Goal: Information Seeking & Learning: Learn about a topic

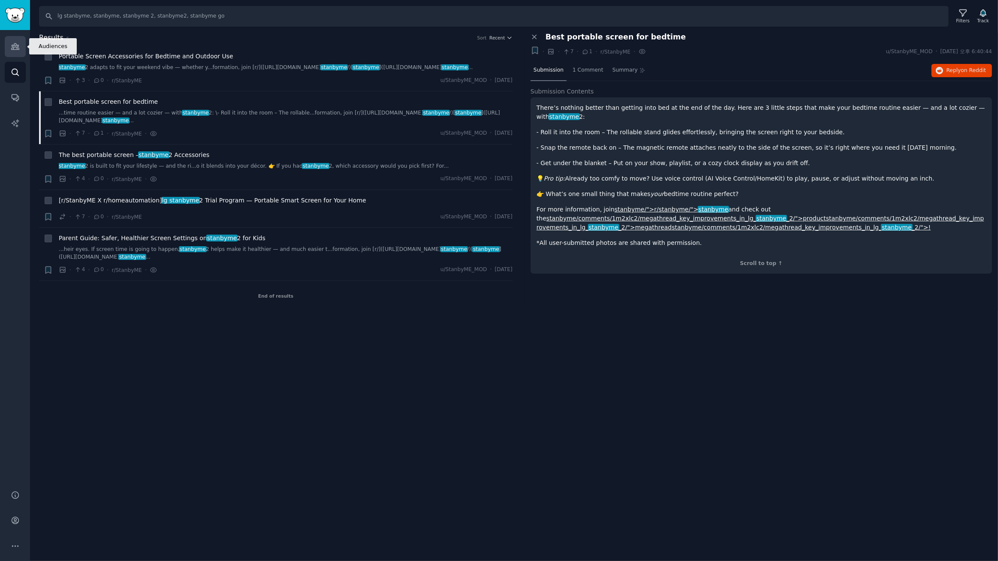
click at [14, 45] on icon "Sidebar" at bounding box center [15, 47] width 8 height 6
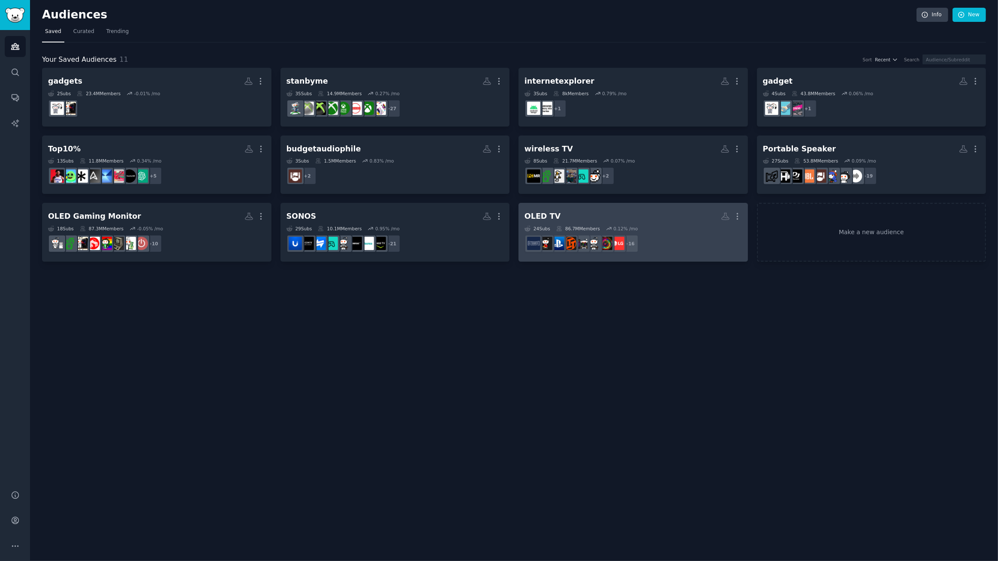
click at [632, 214] on h2 "OLED TV More" at bounding box center [632, 216] width 217 height 15
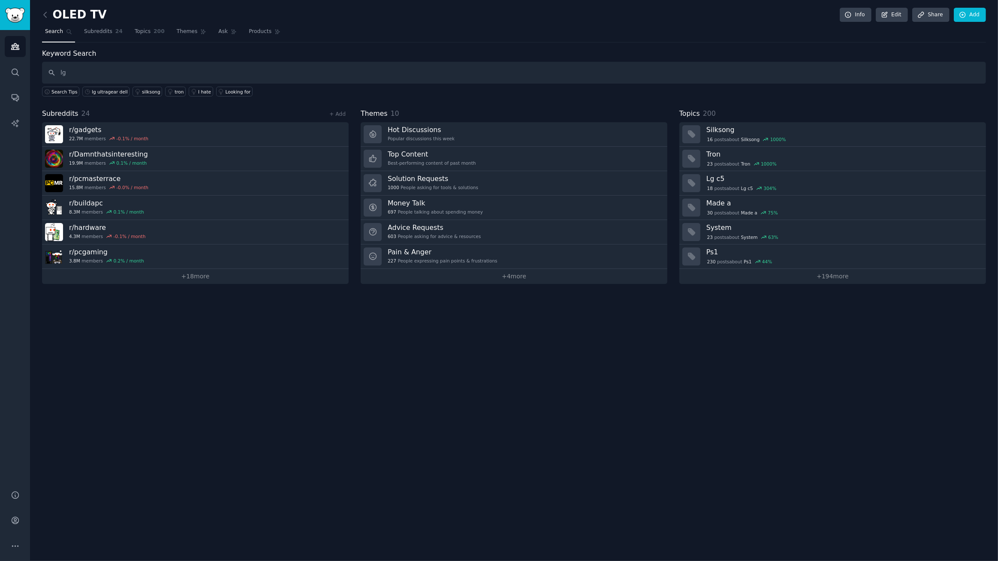
type input "l"
type input "g5k"
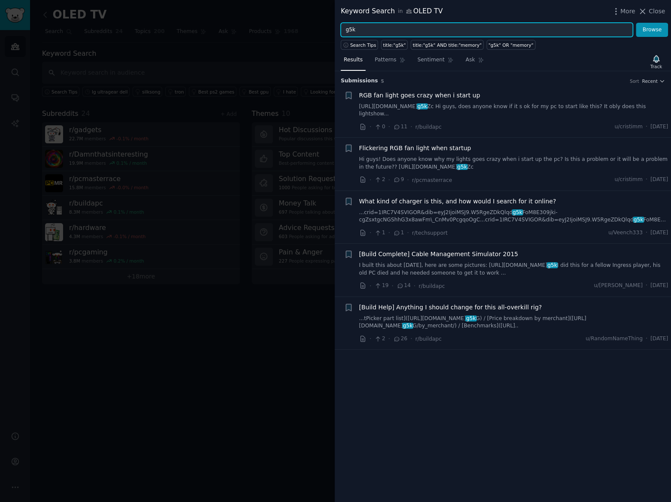
drag, startPoint x: 476, startPoint y: 35, endPoint x: 38, endPoint y: 3, distance: 438.9
click at [38, 3] on div "Keyword Search in OLED TV More Close g5k Browse Search Tips title:"g5k" title:"…" at bounding box center [335, 251] width 671 height 502
type input "g5"
click at [635, 23] on button "Browse" at bounding box center [651, 30] width 32 height 15
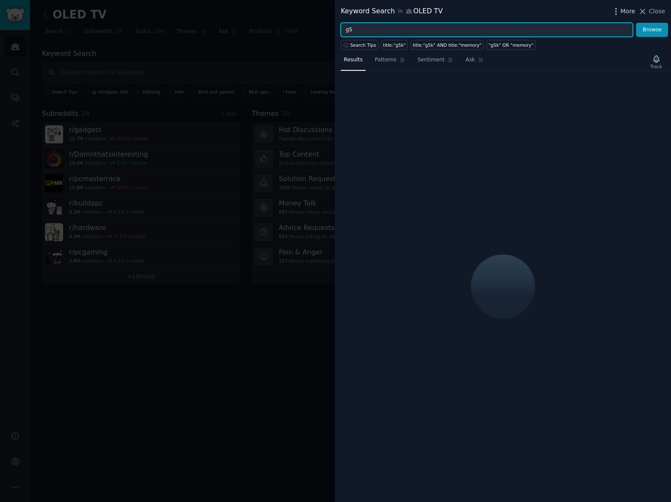
click at [625, 9] on span "More" at bounding box center [627, 11] width 15 height 9
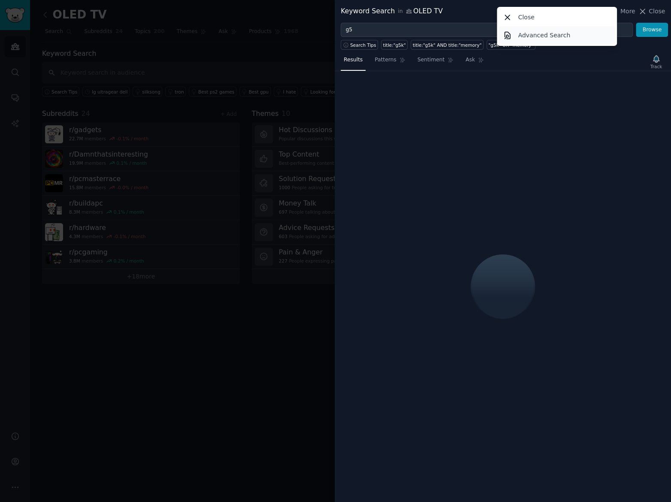
click at [529, 40] on link "Advanced Search" at bounding box center [556, 35] width 117 height 18
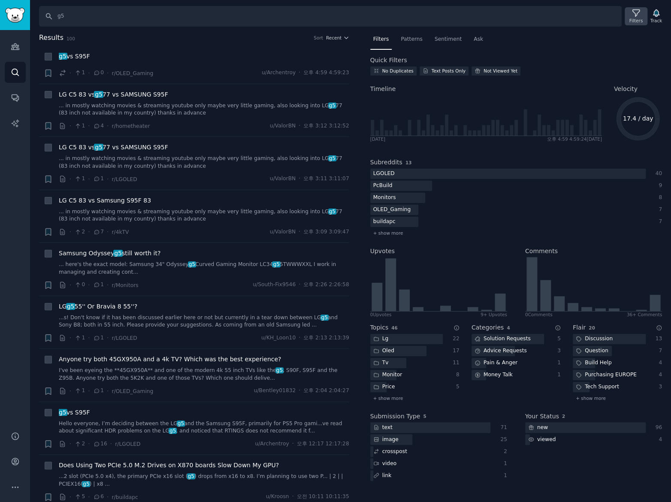
click at [635, 12] on icon at bounding box center [635, 13] width 7 height 7
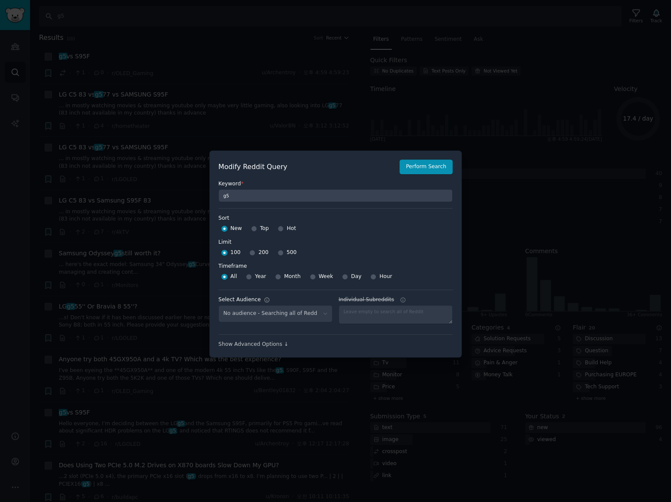
click at [307, 314] on div "No audience - Searching all of Reddit" at bounding box center [275, 314] width 114 height 18
select select "c7830b3eec"
click at [324, 313] on select "No audience - Searching all of Reddit gadgets - 2 Subreddits stanbyme - 35 Subr…" at bounding box center [275, 314] width 114 height 18
click at [415, 236] on div "Sort Sort New Top Hot Limit Limit 100 200 500" at bounding box center [335, 236] width 234 height 45
click at [278, 253] on input "500" at bounding box center [280, 253] width 6 height 6
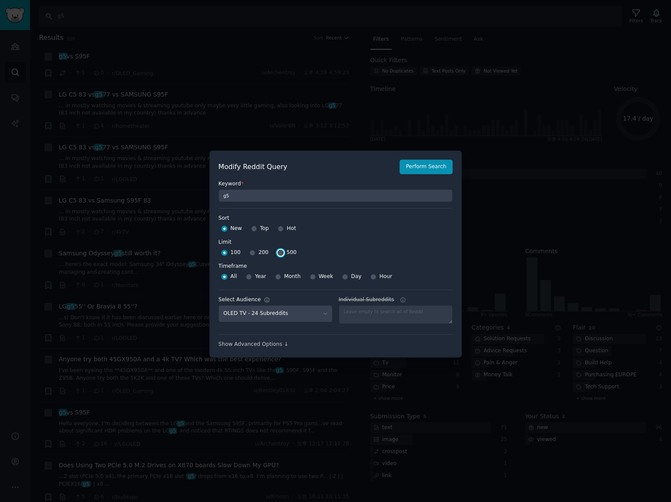
radio input "true"
click at [310, 275] on input "Week" at bounding box center [313, 277] width 6 height 6
radio input "true"
click at [423, 167] on button "Perform Search" at bounding box center [425, 167] width 53 height 15
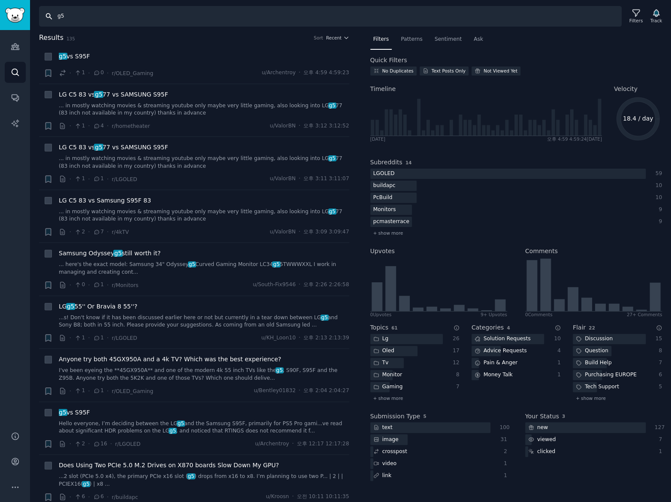
click at [0, 0] on html "Audiences Search Conversations AI Reports Help Account More Search g5 Filters T…" at bounding box center [335, 251] width 671 height 502
drag, startPoint x: 78, startPoint y: 19, endPoint x: -94, endPoint y: 1, distance: 173.3
click at [0, 1] on html "Audiences Search Conversations AI Reports Help Account More Search c Filters Tr…" at bounding box center [335, 251] width 671 height 502
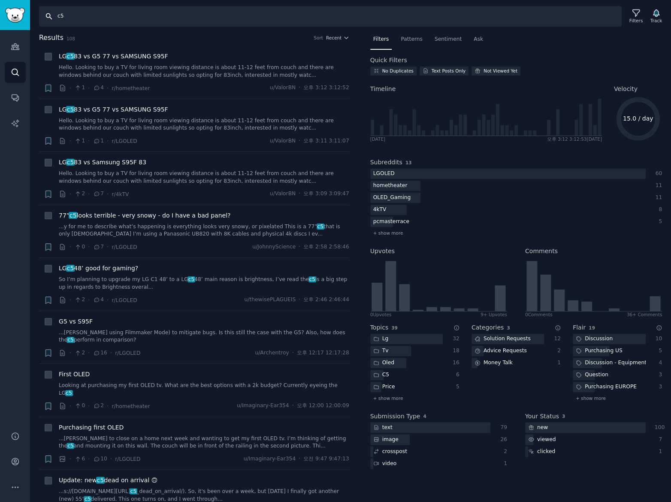
drag, startPoint x: 87, startPoint y: 20, endPoint x: -57, endPoint y: 0, distance: 146.3
click at [0, 0] on html "Audiences Audiences Search Conversations AI Reports Help Account More Search c5…" at bounding box center [335, 251] width 671 height 502
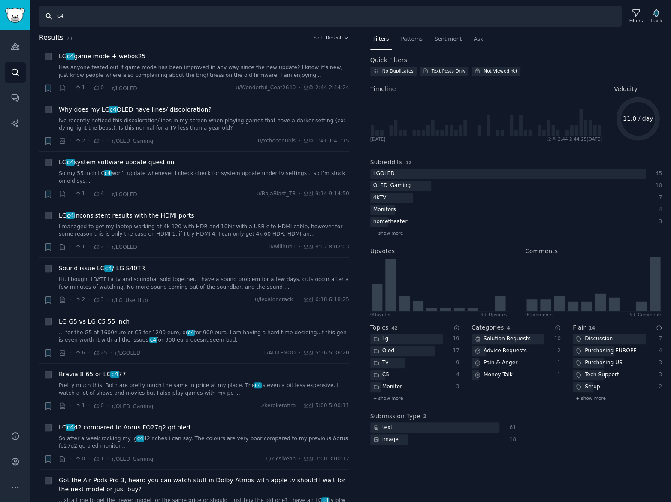
drag, startPoint x: 69, startPoint y: 16, endPoint x: -87, endPoint y: 6, distance: 156.9
click at [0, 6] on html "Audiences Audiences Search Conversations AI Reports Help Account More Search c4…" at bounding box center [335, 251] width 671 height 502
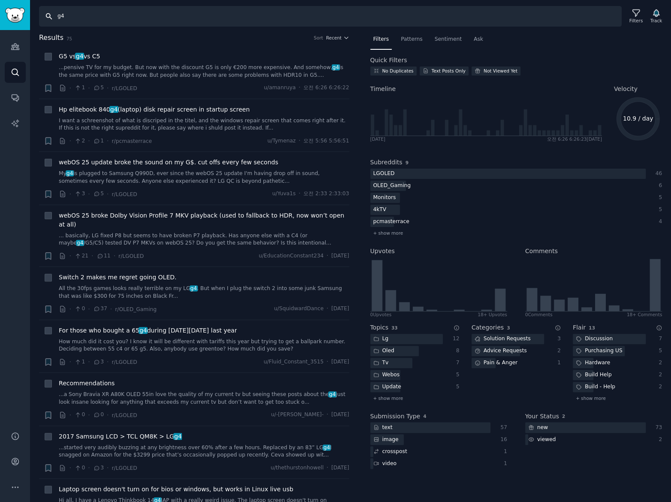
drag, startPoint x: 77, startPoint y: 15, endPoint x: -100, endPoint y: 11, distance: 177.1
click at [0, 11] on html "Audiences Audiences Search Conversations AI Reports Help Account More Search g4…" at bounding box center [335, 251] width 671 height 502
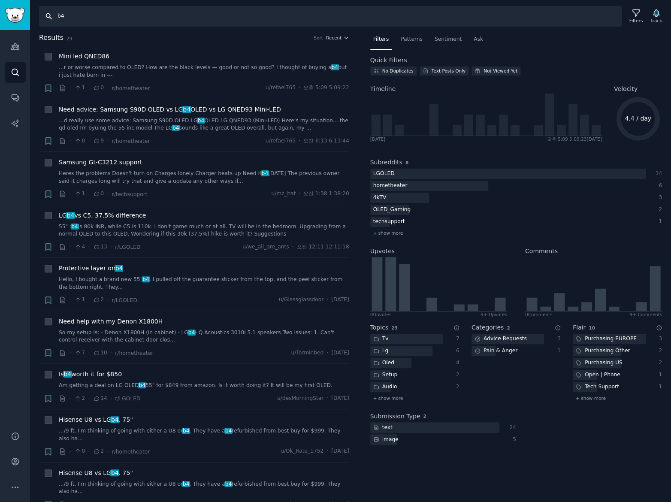
drag, startPoint x: 85, startPoint y: 15, endPoint x: -69, endPoint y: 6, distance: 154.2
click at [0, 6] on html "AI Reports Audiences Search Conversations AI Reports Help Account More Search b…" at bounding box center [335, 251] width 671 height 502
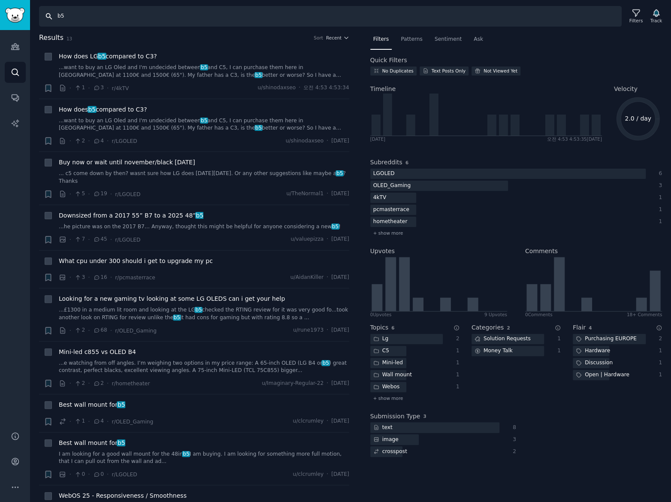
drag, startPoint x: 106, startPoint y: 24, endPoint x: -15, endPoint y: 13, distance: 122.3
click at [0, 13] on html "AI Reports Audiences Search Conversations AI Reports Help Account More Search b…" at bounding box center [335, 251] width 671 height 502
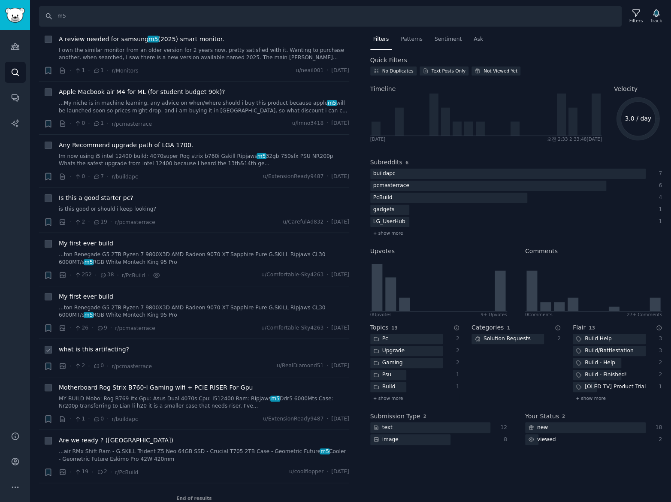
scroll to position [627, 0]
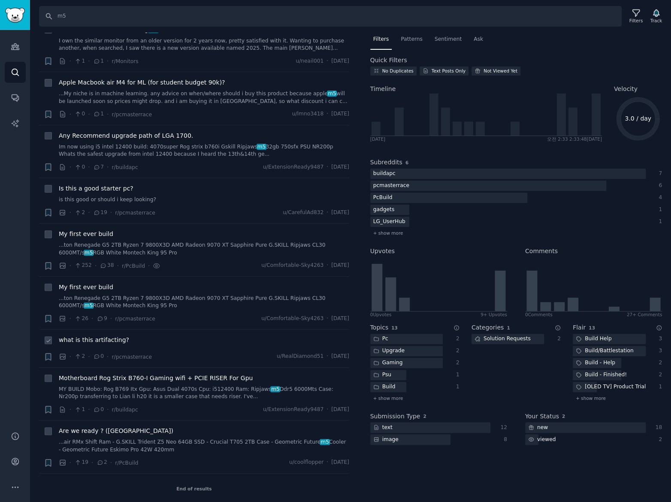
click at [103, 336] on span "what is this artifacting?" at bounding box center [94, 339] width 70 height 9
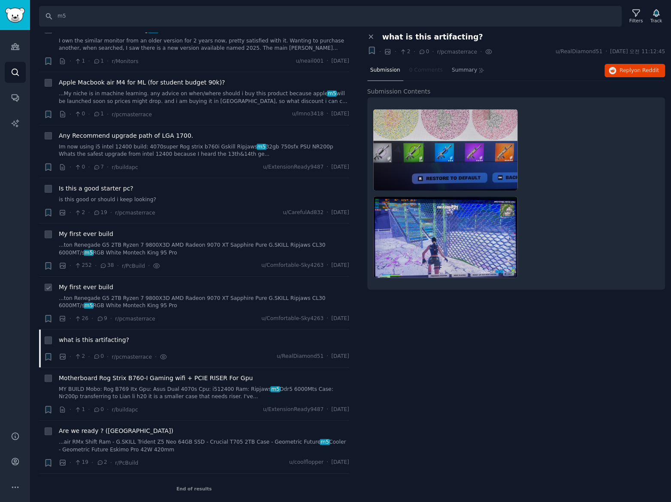
click at [97, 285] on span "My first ever build" at bounding box center [86, 287] width 54 height 9
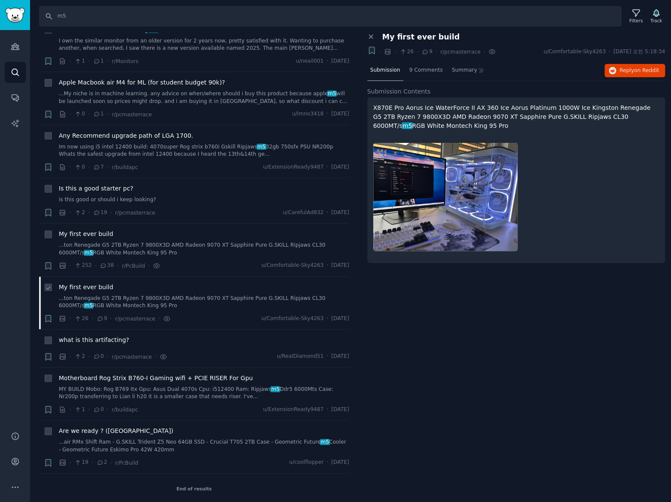
click at [94, 284] on span "My first ever build" at bounding box center [86, 287] width 54 height 9
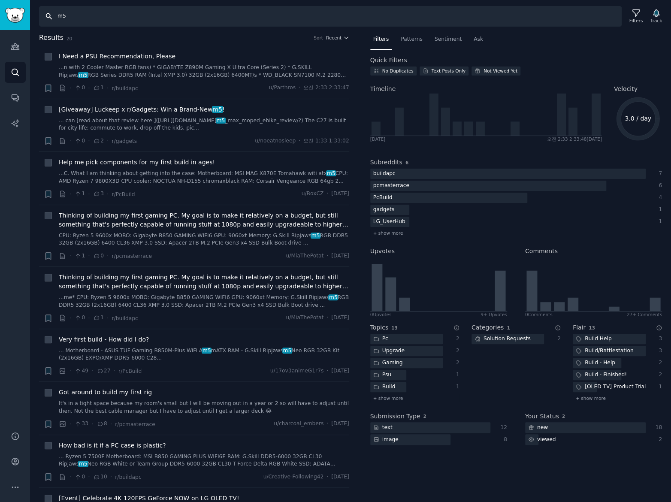
drag, startPoint x: 86, startPoint y: 20, endPoint x: -114, endPoint y: 10, distance: 199.6
click at [0, 10] on html "AI Reports Audiences Search Conversations AI Reports Help Account More Search m…" at bounding box center [335, 251] width 671 height 502
type input "45gx950a"
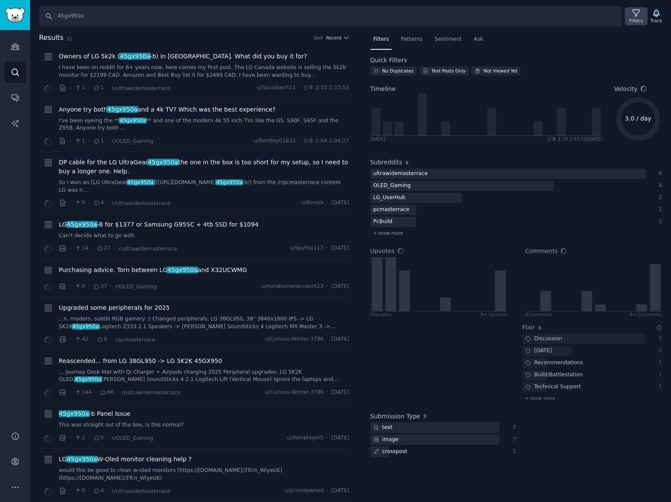
click at [638, 18] on div "Filters" at bounding box center [635, 21] width 13 height 6
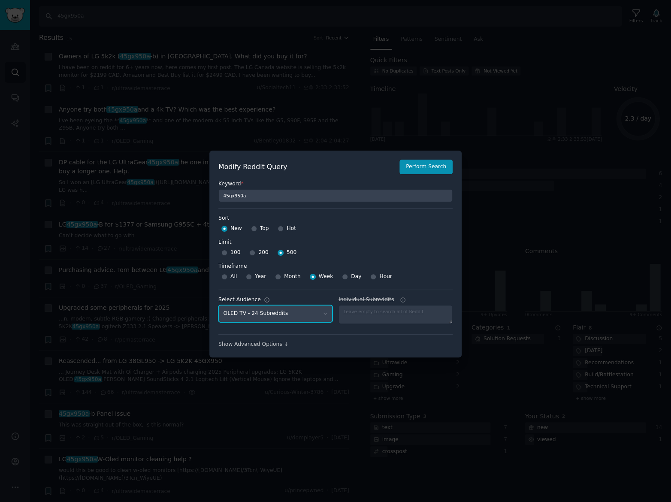
click at [306, 311] on select "No audience - Searching all of Reddit gadgets - 2 Subreddits stanbyme - 35 Subr…" at bounding box center [275, 314] width 114 height 18
select select "a094687530"
click at [218, 305] on select "No audience - Searching all of Reddit gadgets - 2 Subreddits stanbyme - 35 Subr…" at bounding box center [275, 314] width 114 height 18
click at [420, 169] on button "Perform Search" at bounding box center [425, 167] width 53 height 15
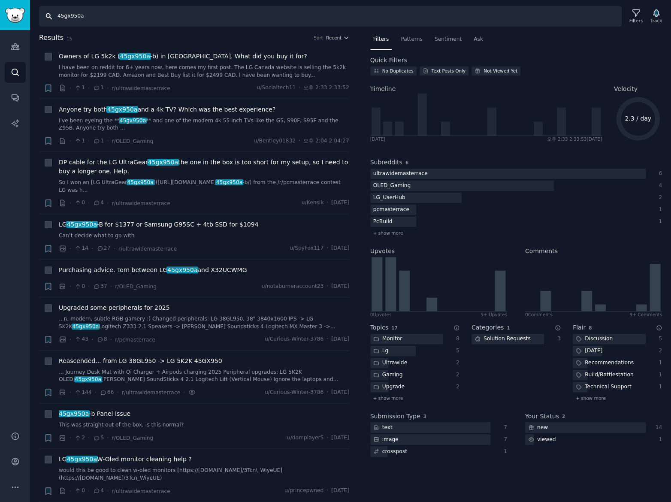
drag, startPoint x: -77, startPoint y: 3, endPoint x: -261, endPoint y: -17, distance: 185.5
click at [0, 0] on html "AI Reports Audiences Search Conversations AI Reports Help Account More Search 4…" at bounding box center [335, 251] width 671 height 502
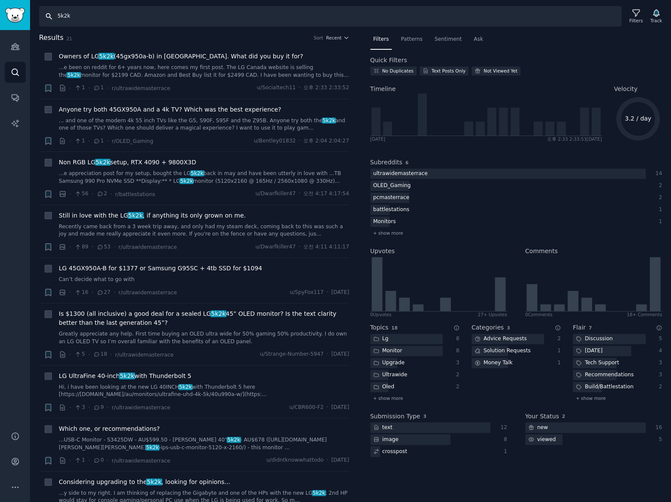
drag, startPoint x: 107, startPoint y: 15, endPoint x: -179, endPoint y: -19, distance: 288.0
click at [0, 0] on html "AI Reports Audiences Search Conversations AI Reports Help Account More Search 5…" at bounding box center [335, 251] width 671 height 502
type input "gx9"
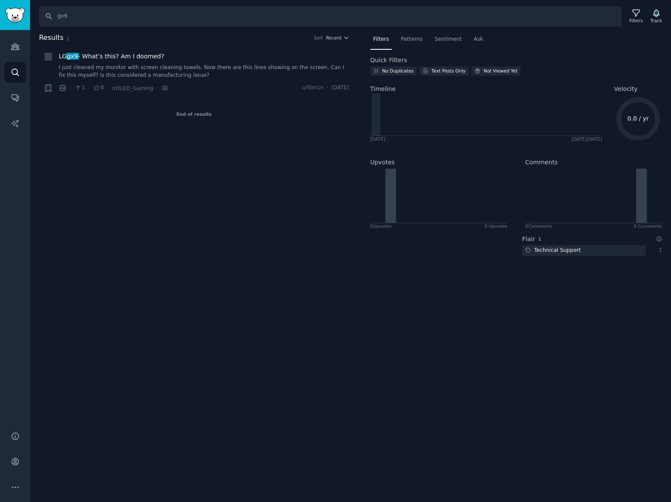
click at [552, 56] on div "Quick Filters" at bounding box center [516, 60] width 292 height 9
click at [635, 17] on div "Filters" at bounding box center [635, 16] width 22 height 18
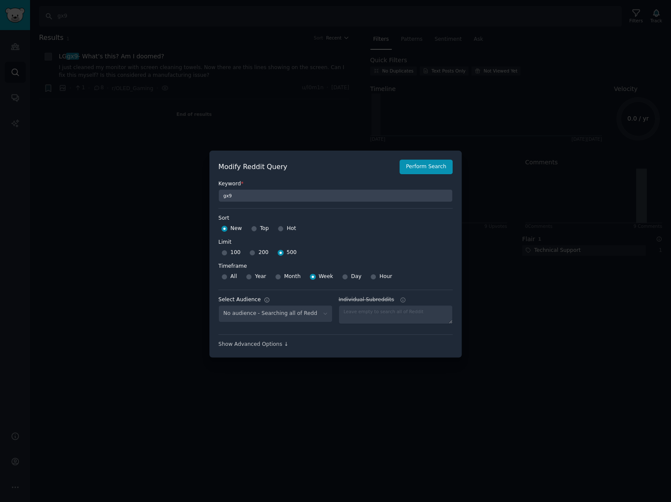
click at [306, 311] on div "No audience - Searching all of Reddit" at bounding box center [275, 314] width 114 height 18
select select "a094687530"
click at [320, 314] on select "No audience - Searching all of Reddit gadgets - 2 Subreddits stanbyme - 35 Subr…" at bounding box center [275, 314] width 114 height 18
select select
click at [218, 305] on select "No audience - Searching all of Reddit gadgets - 2 Subreddits stanbyme - 35 Subr…" at bounding box center [275, 314] width 114 height 18
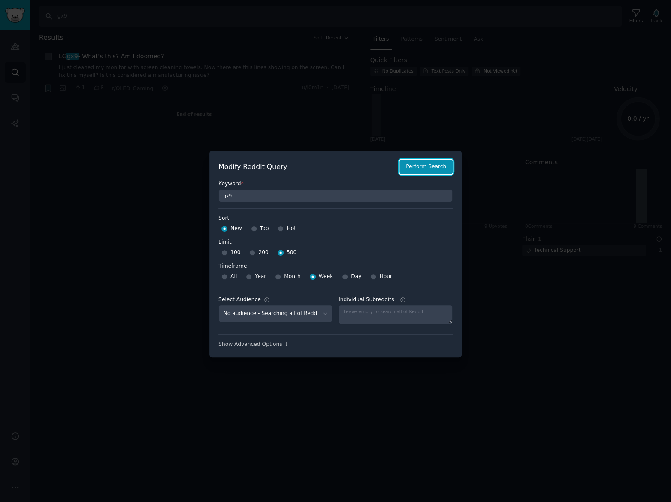
click at [423, 168] on button "Perform Search" at bounding box center [425, 167] width 53 height 15
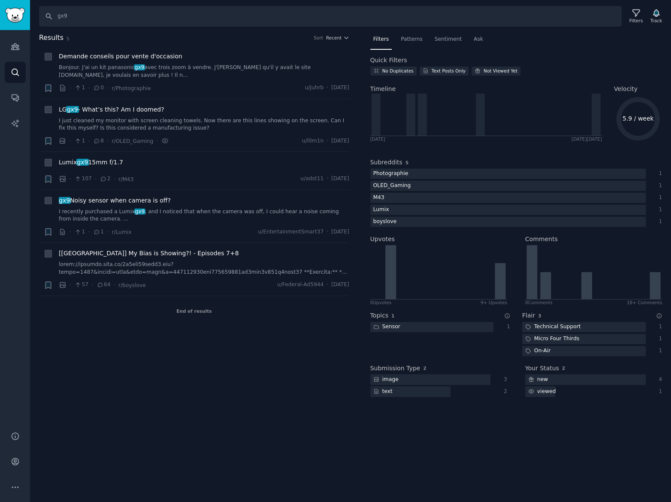
click at [203, 362] on div "Results 5 Sort Recent + Demande conseils pour vente d'occasion Bonjour. J'ai un…" at bounding box center [200, 220] width 322 height 375
drag, startPoint x: 81, startPoint y: 17, endPoint x: -104, endPoint y: 4, distance: 186.1
click at [0, 4] on html "AI Reports Audiences Search Conversations AI Reports Help Account More Search g…" at bounding box center [335, 251] width 671 height 502
type input "lg gx9"
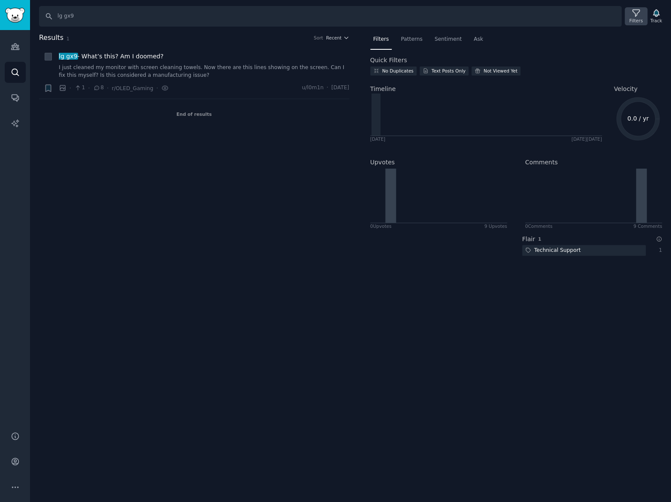
click at [632, 15] on div "Filters" at bounding box center [635, 16] width 22 height 18
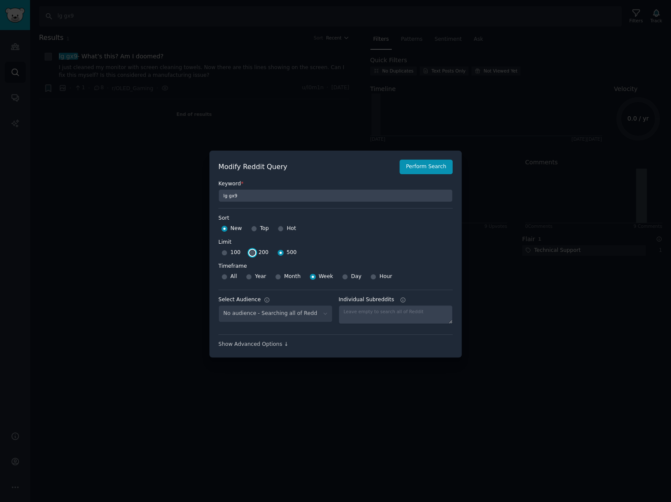
click at [251, 252] on input "200" at bounding box center [252, 253] width 6 height 6
radio input "true"
drag, startPoint x: 431, startPoint y: 171, endPoint x: 330, endPoint y: 133, distance: 107.4
click at [430, 171] on button "Perform Search" at bounding box center [425, 167] width 53 height 15
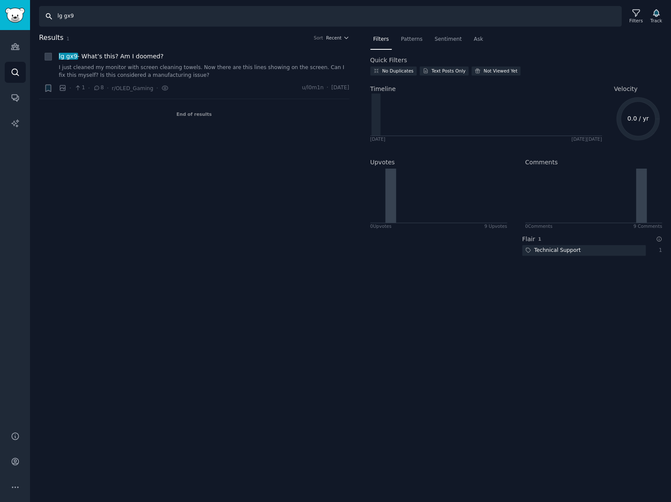
drag, startPoint x: 63, startPoint y: 17, endPoint x: -13, endPoint y: 16, distance: 75.9
click at [0, 16] on html "AI Reports Audiences Search Conversations AI Reports Help Account More Search l…" at bounding box center [335, 251] width 671 height 502
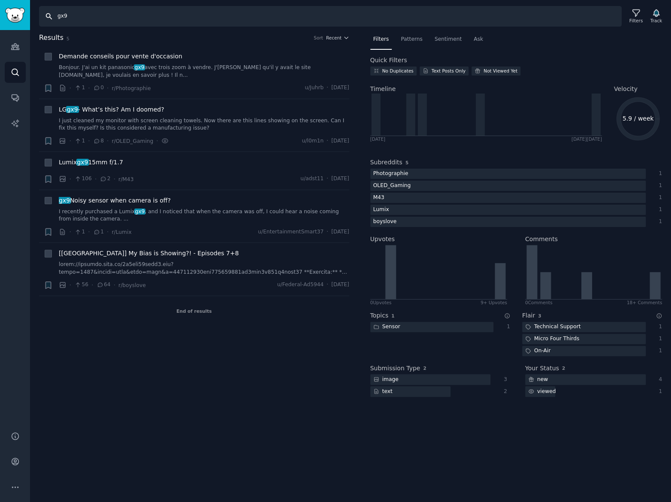
drag, startPoint x: 98, startPoint y: 16, endPoint x: -128, endPoint y: 12, distance: 226.4
click at [0, 12] on html "AI Reports Audiences Search Conversations AI Reports Help Account More Search g…" at bounding box center [335, 251] width 671 height 502
type input "27gx790a"
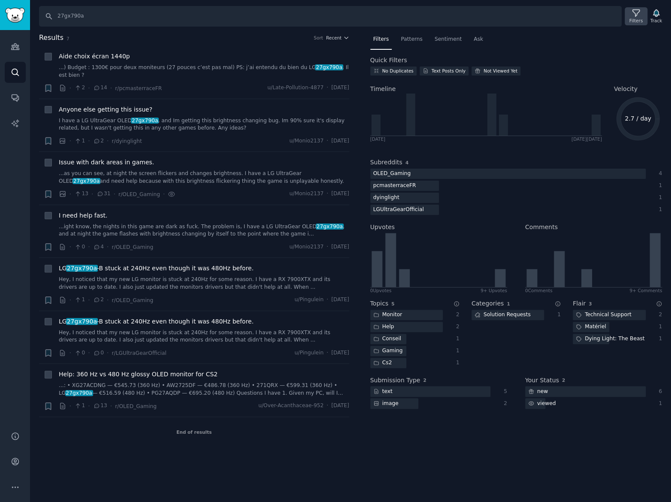
click at [635, 15] on icon at bounding box center [635, 13] width 9 height 9
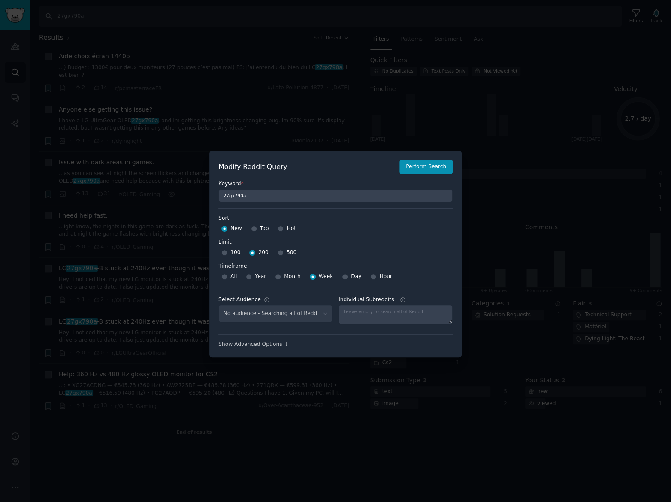
click at [302, 313] on div "No audience - Searching all of Reddit" at bounding box center [275, 314] width 114 height 18
click at [324, 314] on div "No audience - Searching all of Reddit" at bounding box center [275, 314] width 114 height 18
click at [324, 313] on div "No audience - Searching all of Reddit" at bounding box center [275, 314] width 114 height 18
click at [283, 313] on select "No audience - Searching all of Reddit gadgets - 2 Subreddits stanbyme - 35 Subr…" at bounding box center [275, 314] width 114 height 18
select select "a094687530"
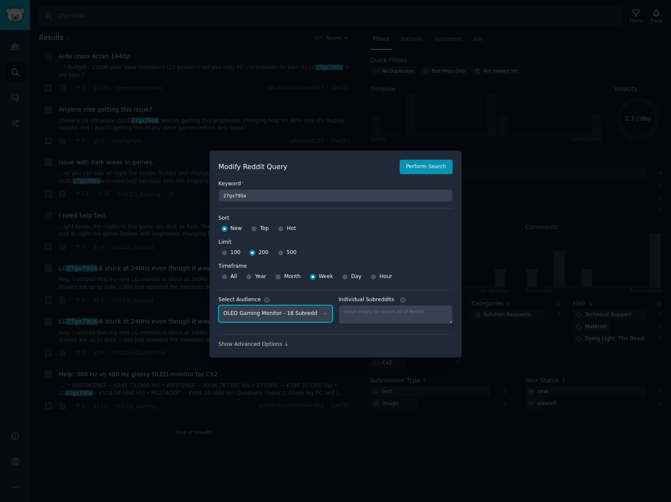
click at [218, 305] on select "No audience - Searching all of Reddit gadgets - 2 Subreddits stanbyme - 35 Subr…" at bounding box center [275, 314] width 114 height 18
click at [423, 169] on button "Perform Search" at bounding box center [425, 167] width 53 height 15
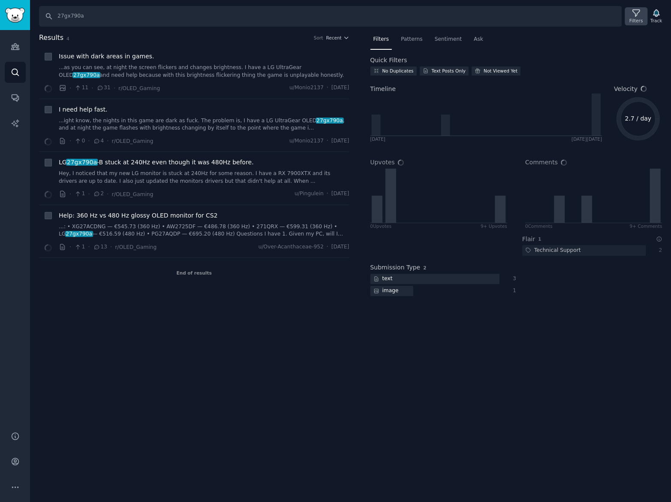
click at [632, 14] on div "Filters" at bounding box center [635, 16] width 22 height 18
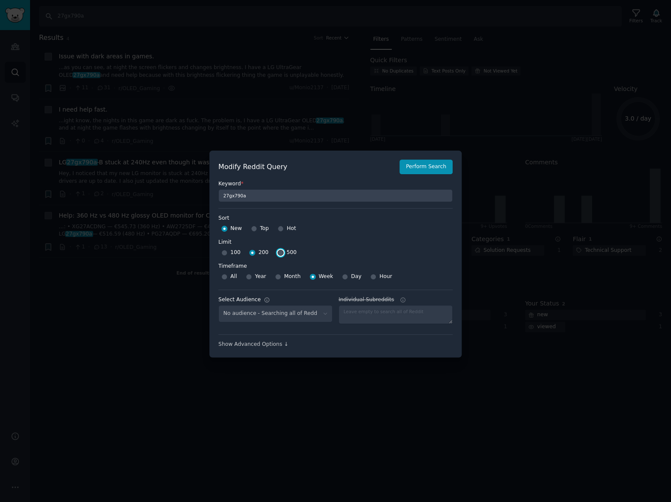
drag, startPoint x: 275, startPoint y: 251, endPoint x: 435, endPoint y: 197, distance: 168.8
click at [277, 251] on input "500" at bounding box center [280, 253] width 6 height 6
radio input "true"
click at [435, 165] on button "Perform Search" at bounding box center [425, 167] width 53 height 15
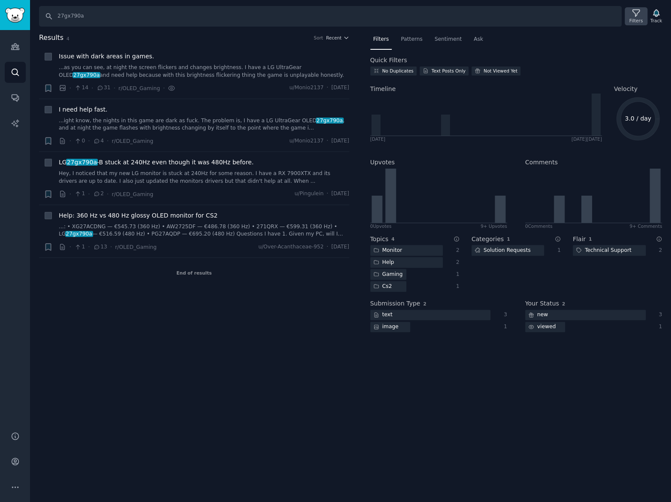
click at [638, 18] on div "Filters" at bounding box center [635, 21] width 13 height 6
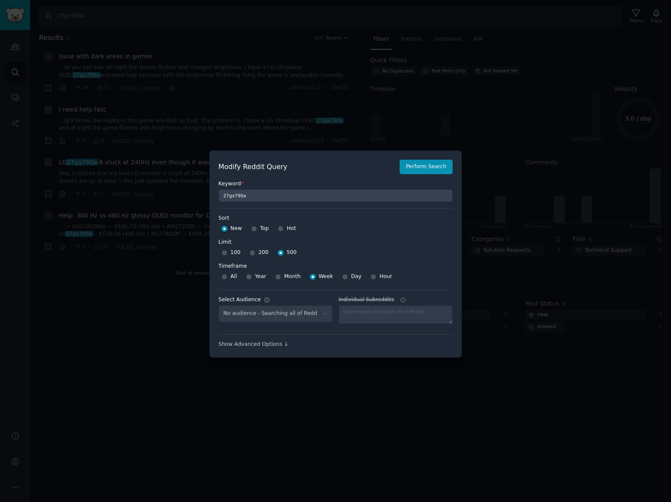
click at [300, 310] on div "No audience - Searching all of Reddit" at bounding box center [275, 314] width 114 height 18
select select "a094687530"
click at [322, 313] on select "No audience - Searching all of Reddit gadgets - 2 Subreddits stanbyme - 35 Subr…" at bounding box center [275, 314] width 114 height 18
select select
click at [218, 305] on select "No audience - Searching all of Reddit gadgets - 2 Subreddits stanbyme - 35 Subr…" at bounding box center [275, 314] width 114 height 18
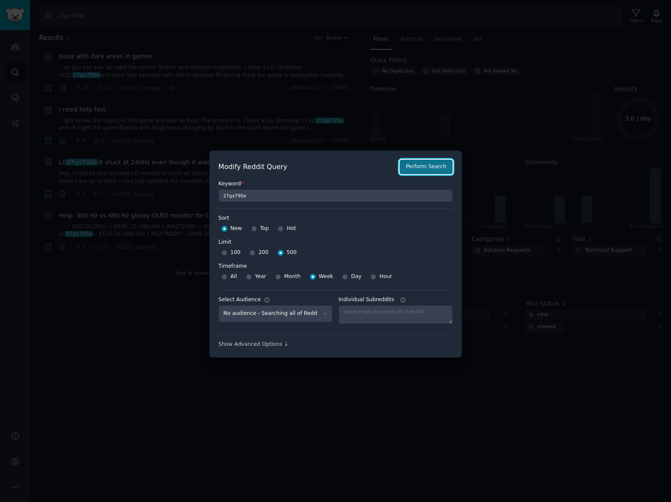
click at [416, 169] on button "Perform Search" at bounding box center [425, 167] width 53 height 15
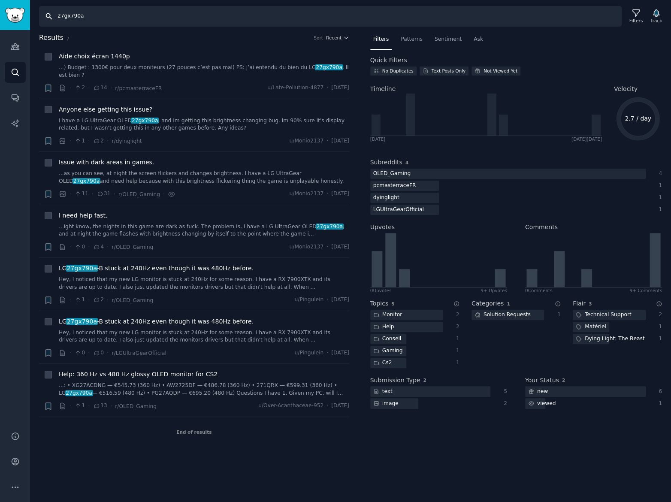
drag, startPoint x: 140, startPoint y: 18, endPoint x: -123, endPoint y: 6, distance: 263.5
click at [0, 6] on html "AI Reports Audiences Search Conversations AI Reports Help Account More Search 2…" at bounding box center [335, 251] width 671 height 502
paste input "34GS95QE"
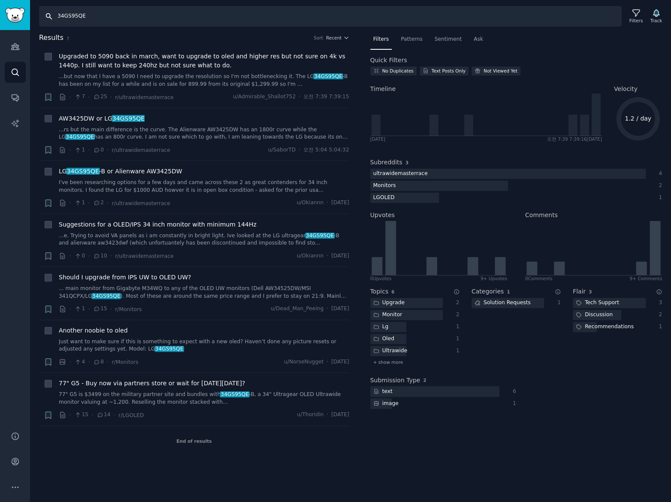
drag, startPoint x: 115, startPoint y: 17, endPoint x: -107, endPoint y: 11, distance: 222.6
click at [0, 11] on html "AI Reports Audiences Search Conversations AI Reports Help Account More Search 3…" at bounding box center [335, 251] width 671 height 502
paste input "27"
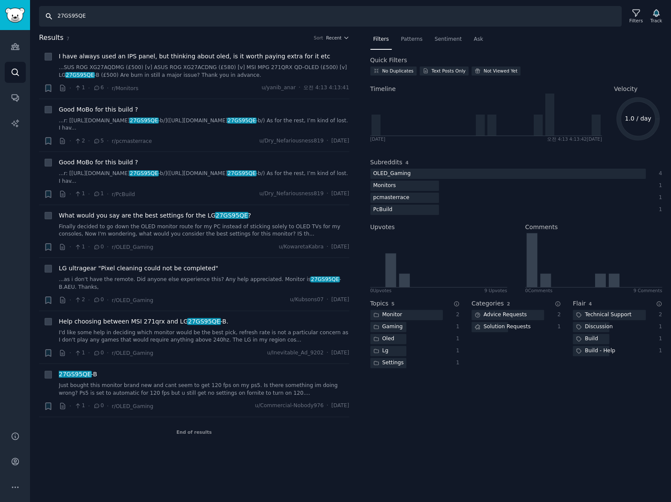
drag, startPoint x: 142, startPoint y: 20, endPoint x: -223, endPoint y: -12, distance: 366.3
click at [0, 0] on html "AI Reports Audiences Search Conversations AI Reports Help Account More Search 2…" at bounding box center [335, 251] width 671 height 502
paste input "32GS95U"
type input "32GS95UE"
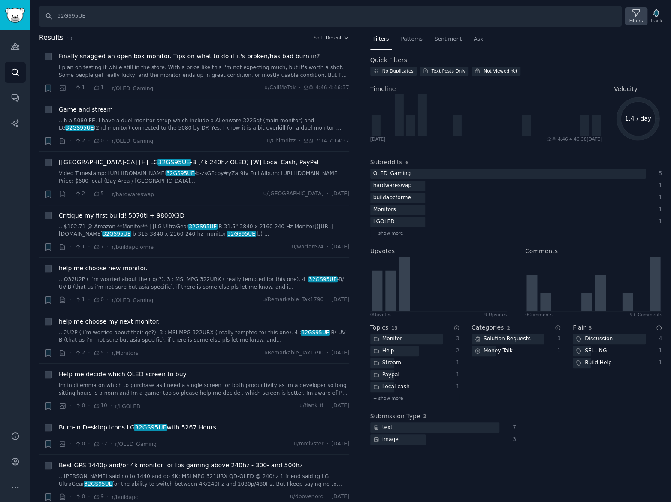
click at [637, 19] on div "Filters" at bounding box center [635, 21] width 13 height 6
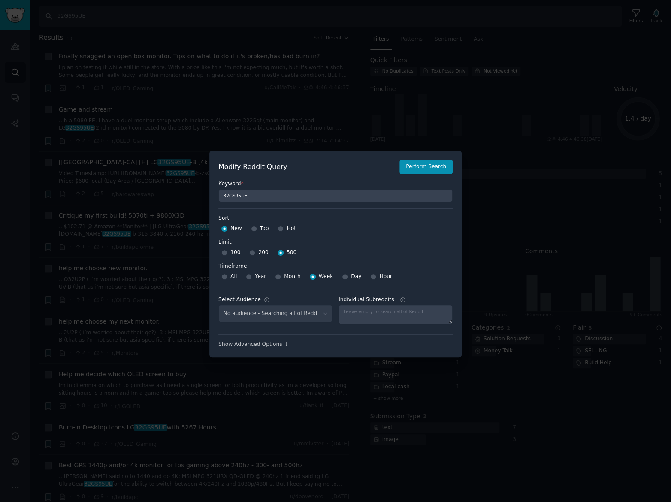
click at [272, 313] on div "No audience - Searching all of Reddit" at bounding box center [275, 314] width 114 height 18
click at [321, 313] on select "No audience - Searching all of Reddit gadgets - 2 Subreddits stanbyme - 35 Subr…" at bounding box center [275, 314] width 114 height 18
select select "a094687530"
click at [218, 305] on select "No audience - Searching all of Reddit gadgets - 2 Subreddits stanbyme - 35 Subr…" at bounding box center [275, 314] width 114 height 18
click at [427, 163] on button "Perform Search" at bounding box center [425, 167] width 53 height 15
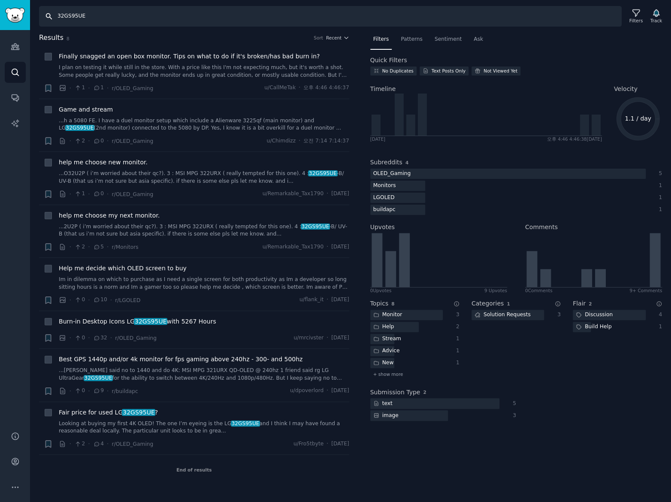
drag, startPoint x: 111, startPoint y: 17, endPoint x: -191, endPoint y: -7, distance: 303.2
click at [0, 0] on html "AI Reports Audiences Search Conversations AI Reports Help Account More Search 3…" at bounding box center [335, 251] width 671 height 502
paste input "27GS85Q"
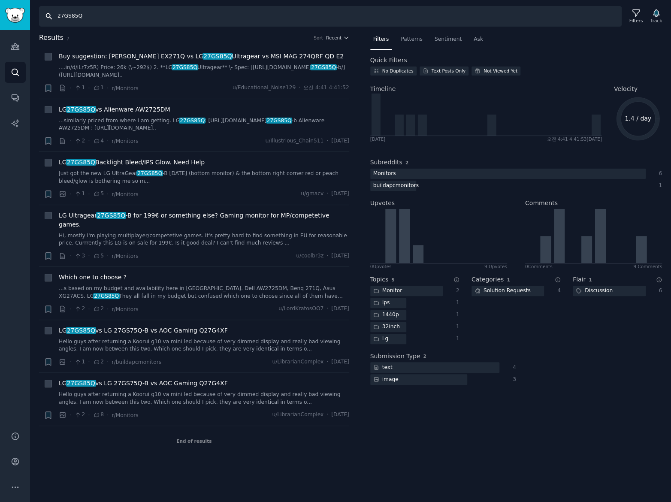
click at [148, 18] on input "27GS85Q" at bounding box center [330, 16] width 582 height 21
drag, startPoint x: 154, startPoint y: 18, endPoint x: -134, endPoint y: 17, distance: 288.6
click at [0, 17] on html "Audiences Audiences Search Conversations AI Reports Help Account More Search 27…" at bounding box center [335, 251] width 671 height 502
paste input "gx700a"
type input "27gx700a"
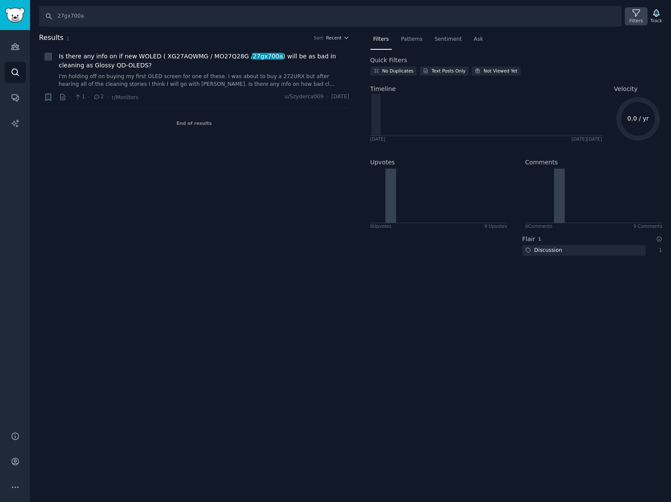
click at [639, 14] on icon at bounding box center [635, 13] width 9 height 9
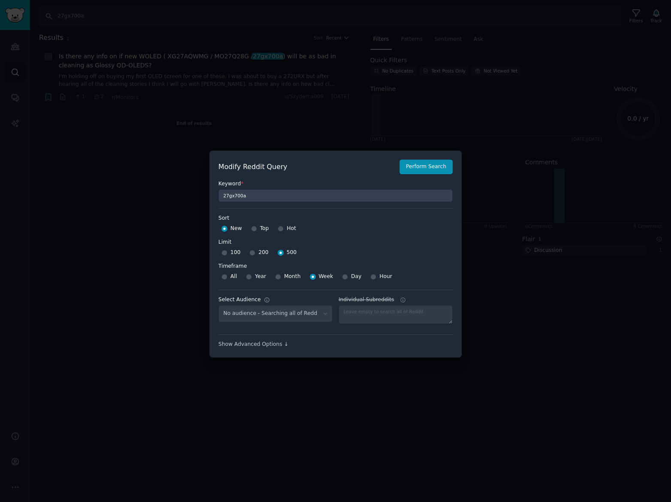
click at [274, 312] on div "No audience - Searching all of Reddit" at bounding box center [275, 314] width 114 height 18
select select "a094687530"
click at [316, 313] on select "No audience - Searching all of Reddit gadgets - 2 Subreddits stanbyme - 35 Subr…" at bounding box center [275, 314] width 114 height 18
select select
click at [218, 305] on select "No audience - Searching all of Reddit gadgets - 2 Subreddits stanbyme - 35 Subr…" at bounding box center [275, 314] width 114 height 18
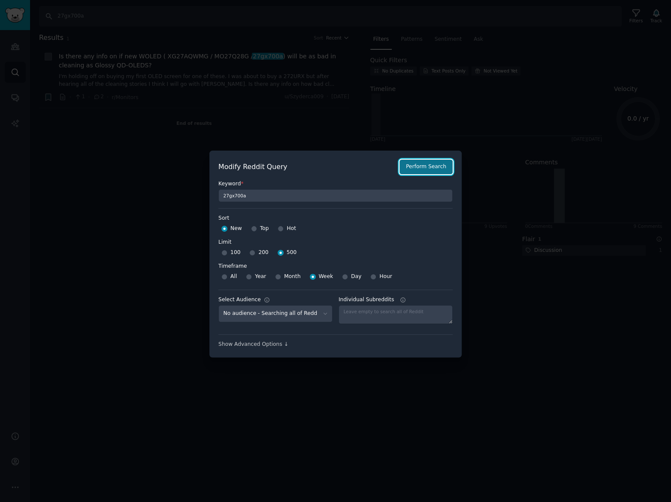
click at [424, 171] on button "Perform Search" at bounding box center [425, 167] width 53 height 15
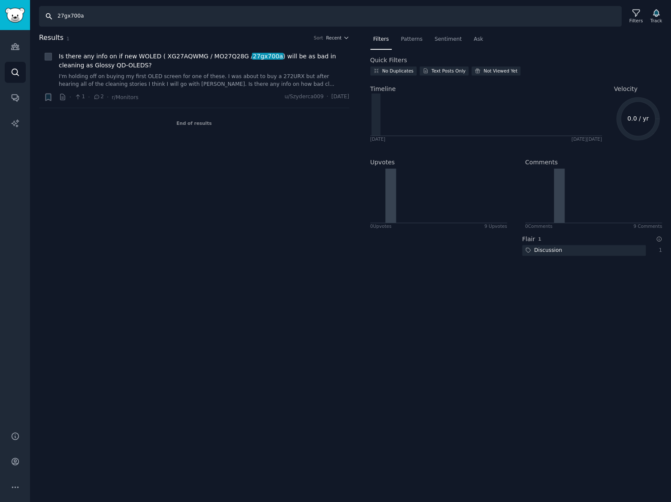
drag, startPoint x: 69, startPoint y: 14, endPoint x: -282, endPoint y: -13, distance: 351.7
click at [0, 0] on html "Audiences Audiences Search Conversations AI Reports Help Account More Search 27…" at bounding box center [335, 251] width 671 height 502
paste input "45GS95QE"
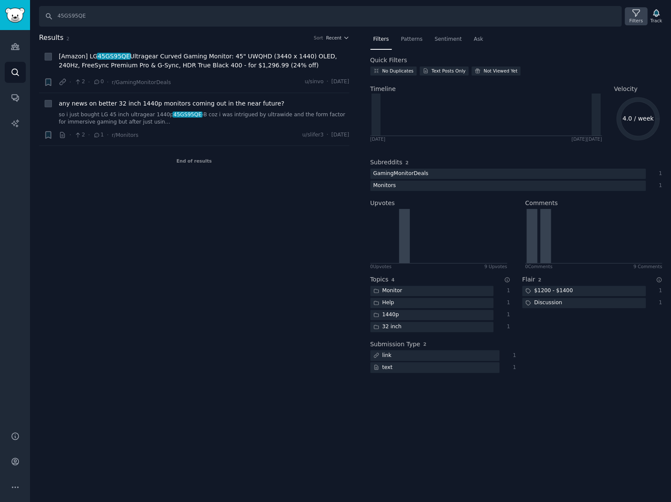
click at [634, 16] on icon at bounding box center [635, 13] width 9 height 9
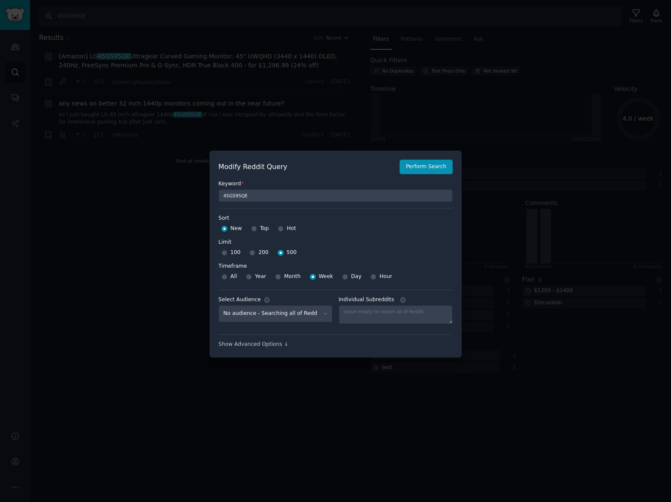
click at [293, 408] on div at bounding box center [335, 251] width 671 height 502
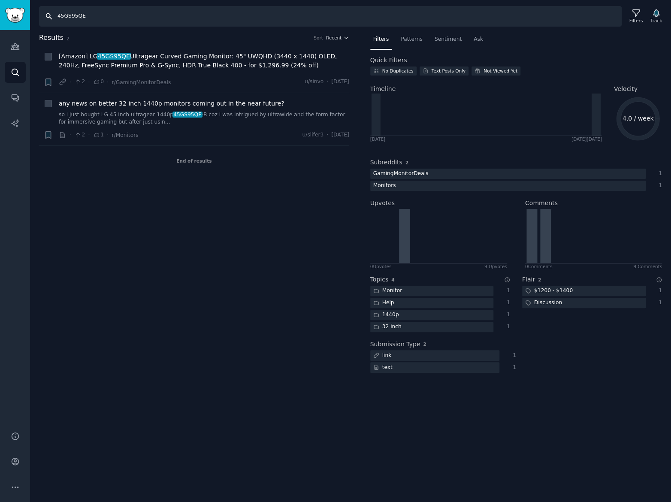
drag, startPoint x: 114, startPoint y: 19, endPoint x: -171, endPoint y: -10, distance: 287.1
click at [0, 0] on html "Audiences Audiences Search Conversations AI Reports Help Account More Search 45…" at bounding box center [335, 251] width 671 height 502
type input "gx9"
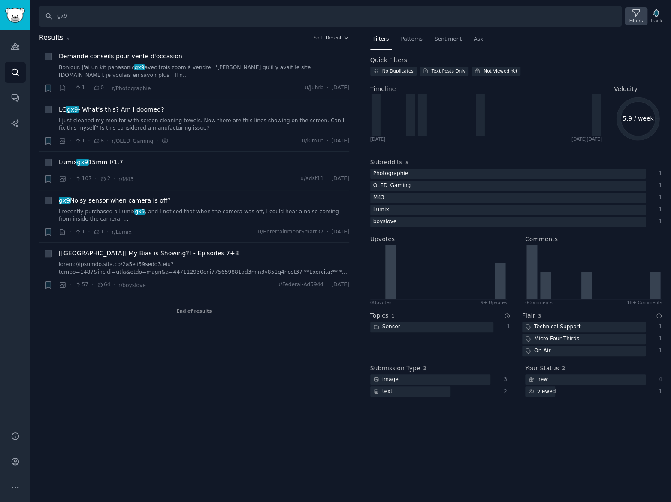
click at [641, 18] on div "Filters" at bounding box center [635, 21] width 13 height 6
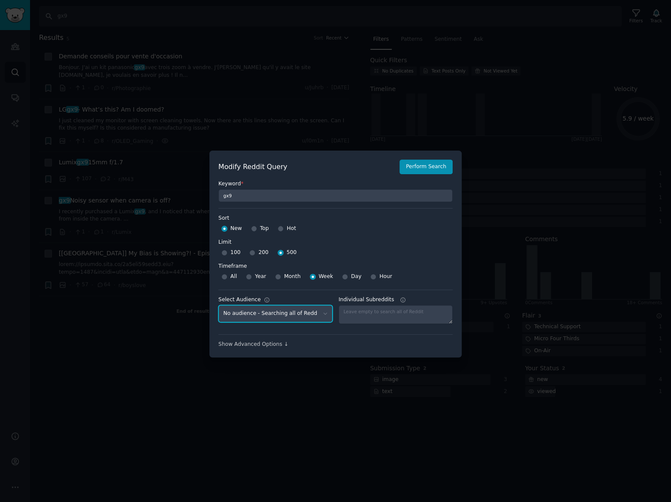
click at [324, 312] on select "No audience - Searching all of Reddit gadgets - 2 Subreddits stanbyme - 35 Subr…" at bounding box center [275, 314] width 114 height 18
click at [218, 305] on select "No audience - Searching all of Reddit gadgets - 2 Subreddits stanbyme - 35 Subr…" at bounding box center [275, 314] width 114 height 18
click at [249, 252] on input "200" at bounding box center [252, 253] width 6 height 6
radio input "true"
click at [420, 166] on button "Perform Search" at bounding box center [425, 167] width 53 height 15
